Goal: Task Accomplishment & Management: Manage account settings

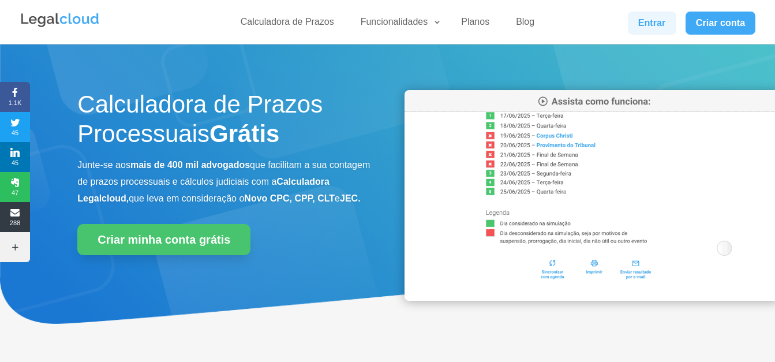
click at [645, 29] on link "Entrar" at bounding box center [652, 23] width 48 height 23
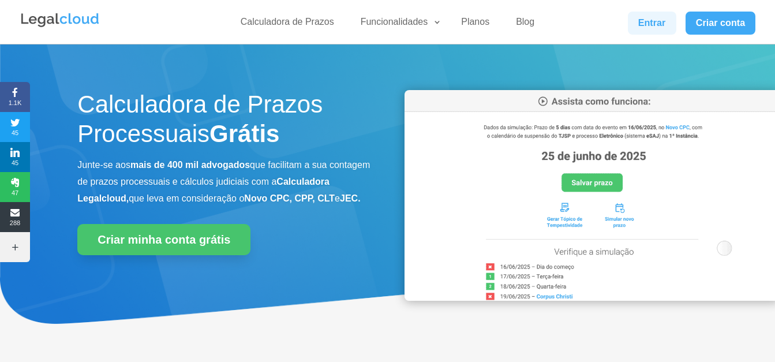
click at [660, 28] on link "Entrar" at bounding box center [652, 23] width 48 height 23
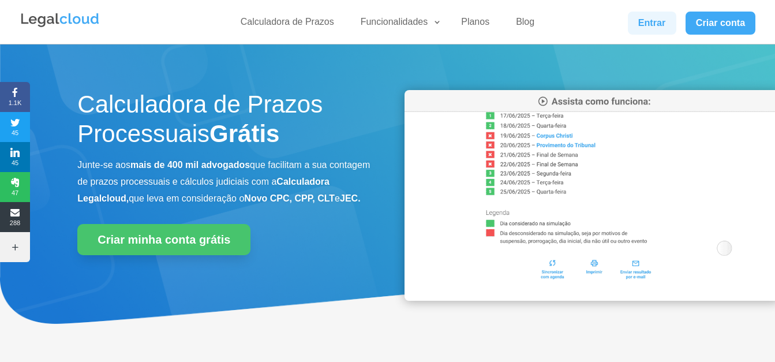
click at [643, 23] on link "Entrar" at bounding box center [652, 23] width 48 height 23
